Goal: Task Accomplishment & Management: Manage account settings

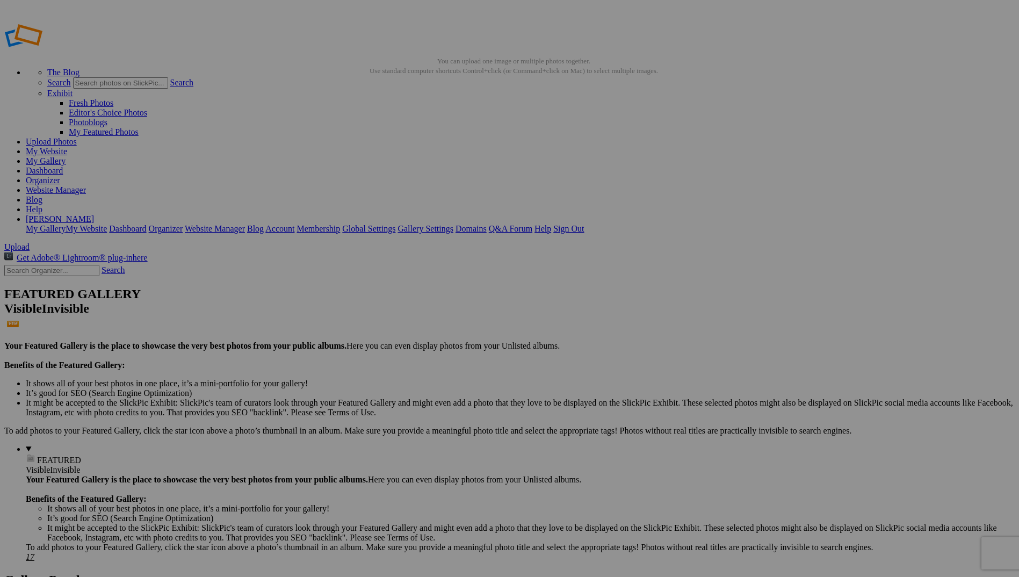
type input "F"
type input "Volleyball Fans at the [PERSON_NAME] Game, Photos by Bowerbird Photography"
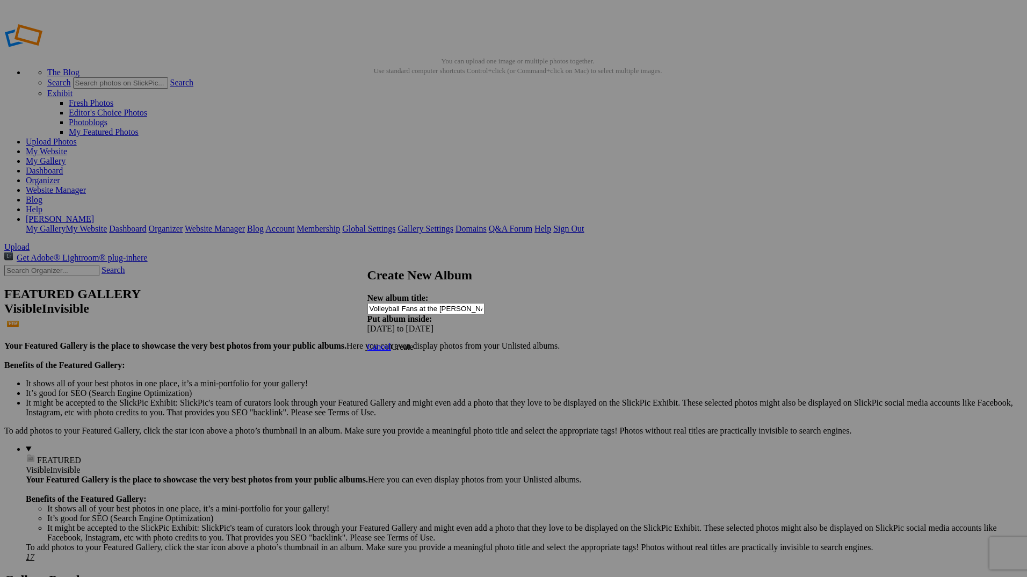
scroll to position [0, 99]
drag, startPoint x: 454, startPoint y: 304, endPoint x: 532, endPoint y: 301, distance: 77.9
click at [532, 301] on div "New album title: Volleyball Fans at the Bruce Mahoney Game, Photos by Bowerbird…" at bounding box center [509, 313] width 285 height 40
click at [470, 303] on input "Volleyball Fans at the [PERSON_NAME] Game, Photos by Bowerbird Photography" at bounding box center [425, 308] width 117 height 11
click at [442, 303] on input "Volleyball Fans at the [PERSON_NAME] Game, Photos by Bowerbird Photography" at bounding box center [425, 308] width 117 height 11
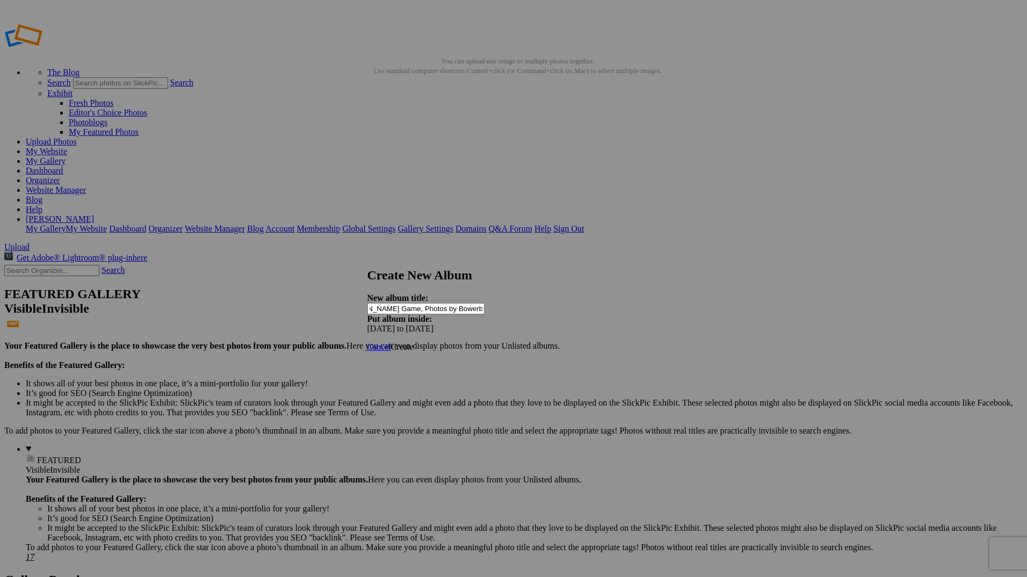
click at [413, 342] on span "Create" at bounding box center [402, 346] width 23 height 9
